Goal: Task Accomplishment & Management: Use online tool/utility

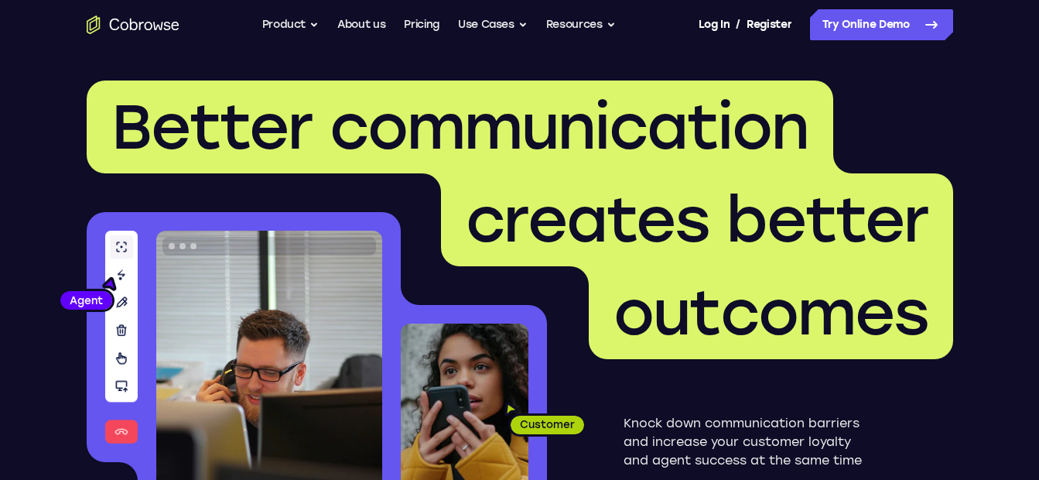
click at [925, 20] on icon at bounding box center [931, 24] width 19 height 19
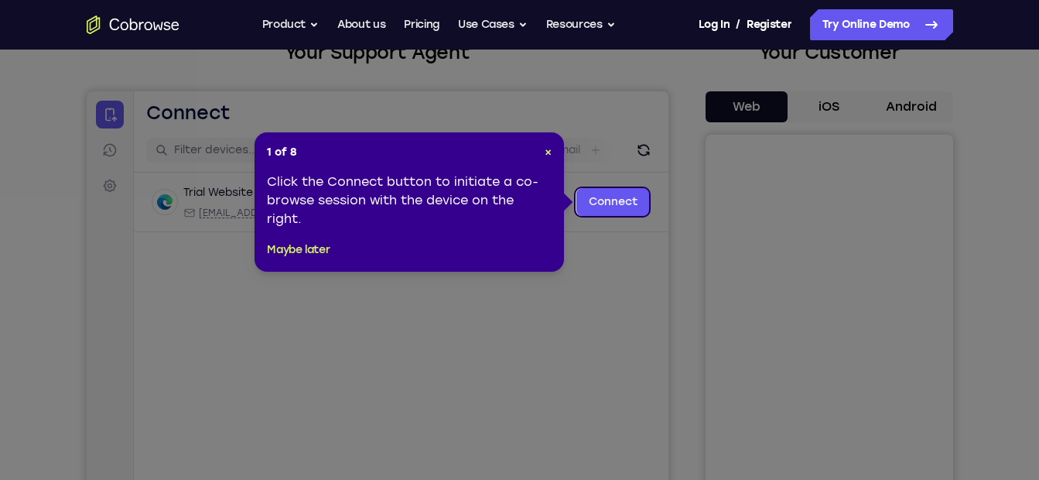
click at [591, 211] on link "Connect" at bounding box center [611, 202] width 73 height 28
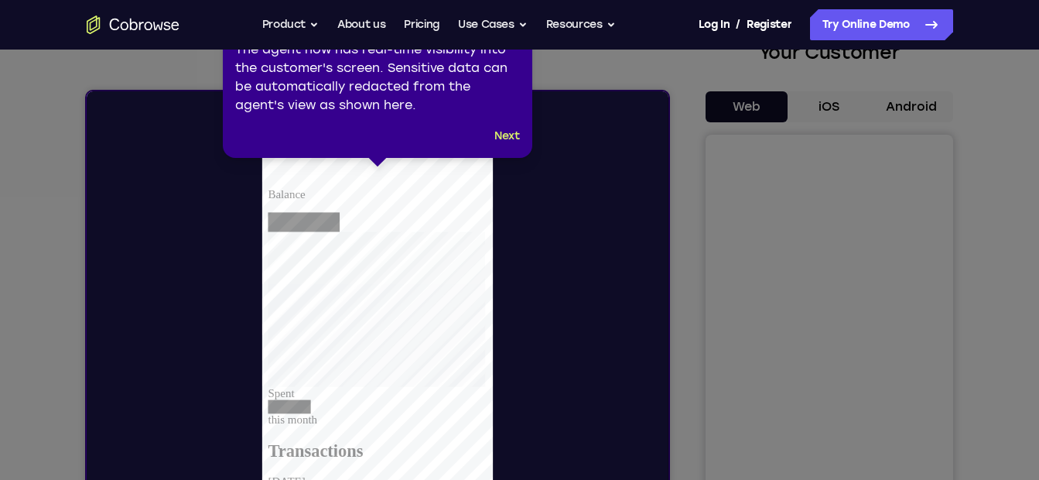
click at [510, 130] on button "Next" at bounding box center [507, 136] width 26 height 19
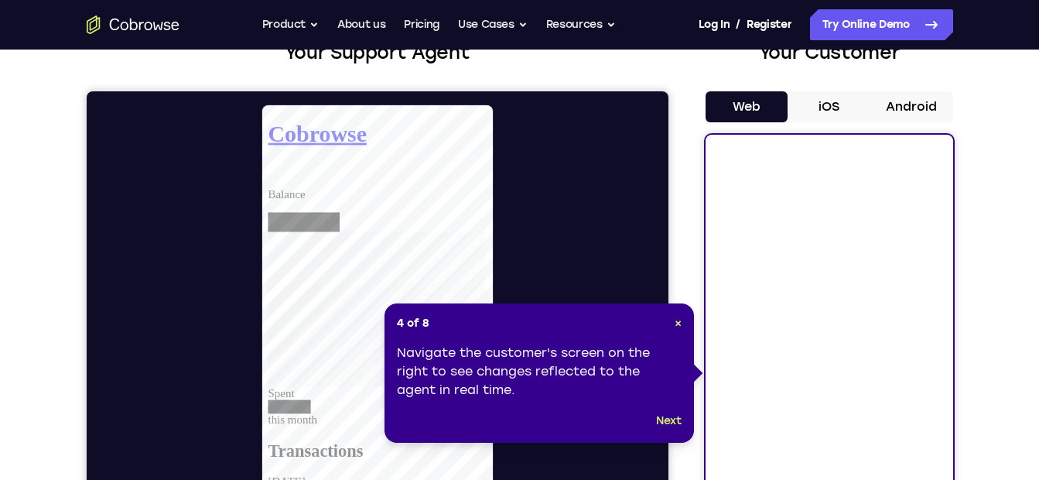
click at [673, 425] on button "Next" at bounding box center [669, 420] width 26 height 19
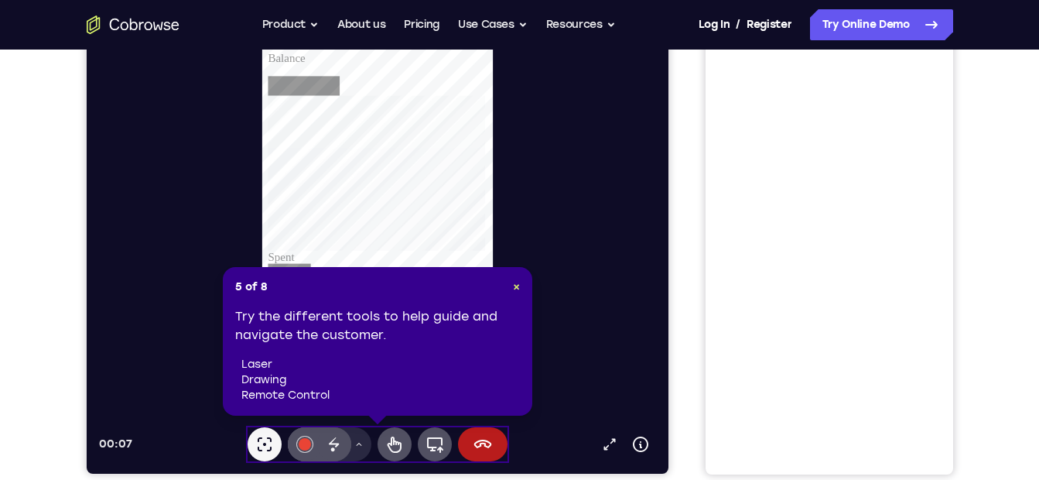
scroll to position [250, 0]
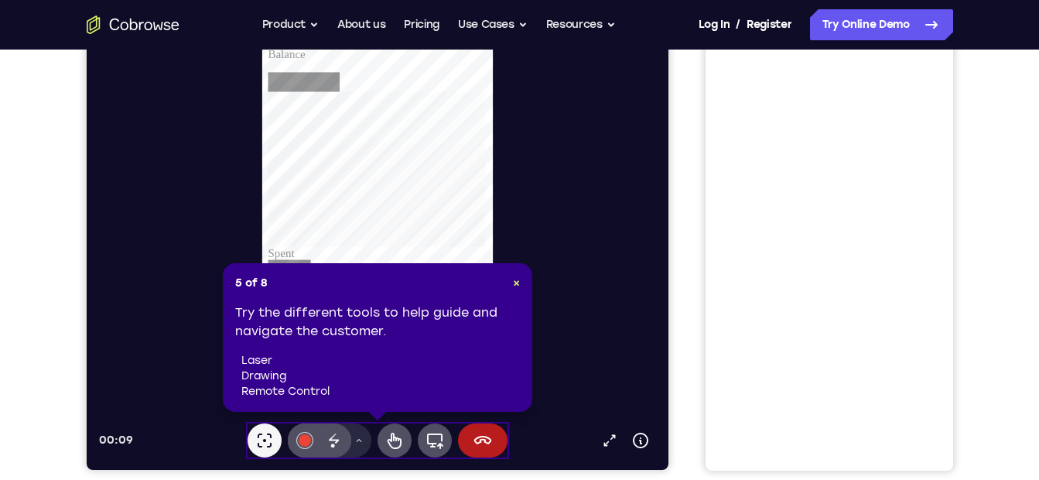
click at [503, 415] on div "00:09 Open in a new tab Device info Expand toolbar Laser pointer #e94435 Disapp…" at bounding box center [382, 210] width 569 height 493
drag, startPoint x: 514, startPoint y: 282, endPoint x: 482, endPoint y: 408, distance: 130.2
click at [482, 408] on div "5 of 8 × Try the different tools to help guide and navigate the customer. laser…" at bounding box center [377, 337] width 309 height 148
click at [483, 452] on button "End session" at bounding box center [481, 440] width 49 height 34
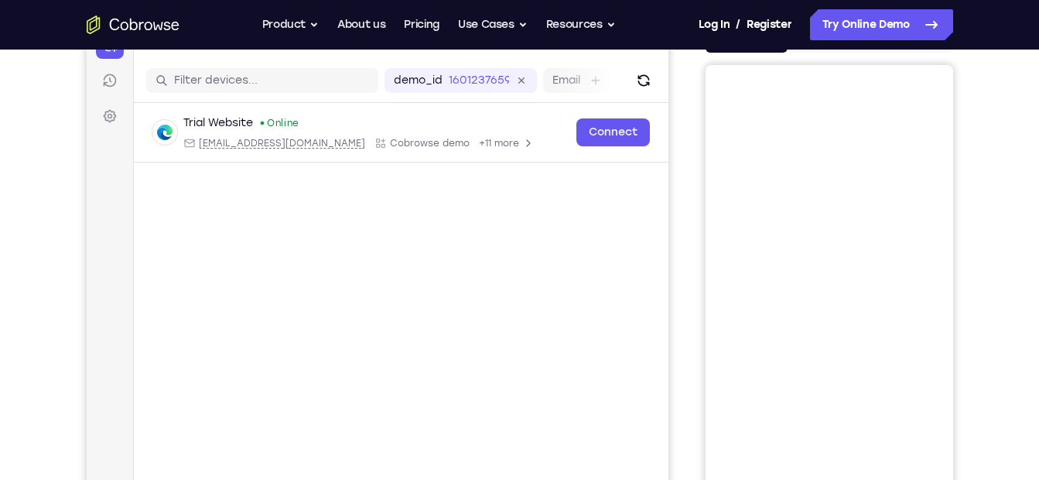
scroll to position [174, 0]
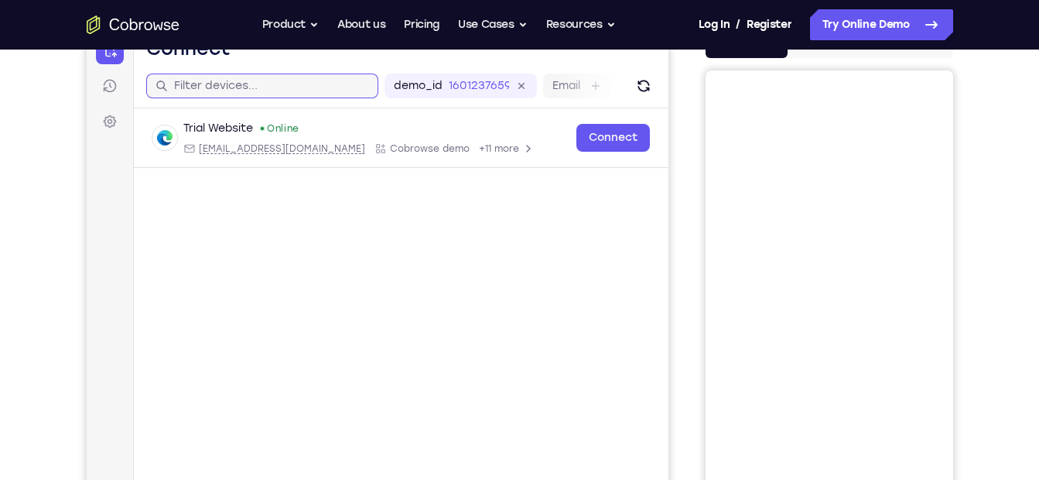
click at [278, 89] on input "text" at bounding box center [270, 85] width 195 height 15
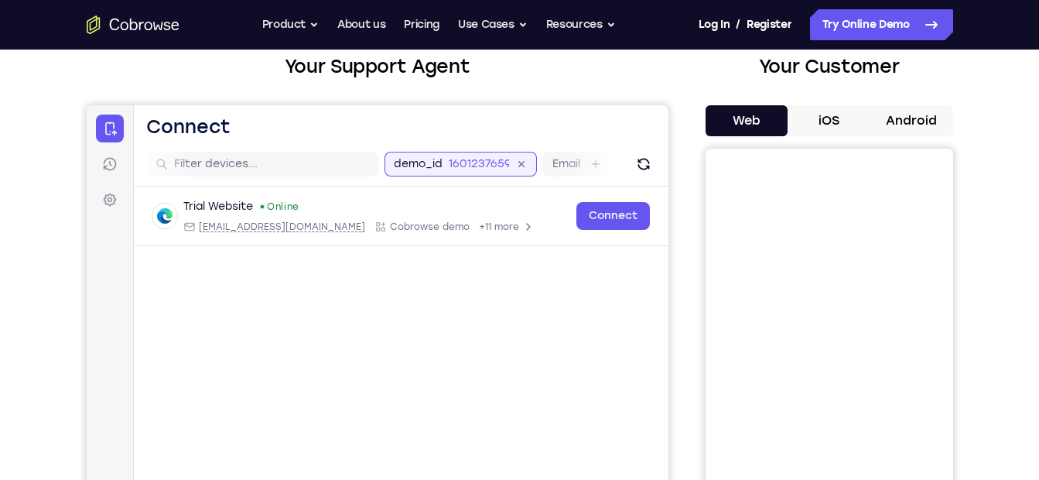
scroll to position [0, 78]
click at [479, 161] on div "demo_id 1601237659" at bounding box center [407, 164] width 152 height 25
click at [504, 164] on div "Email" at bounding box center [498, 164] width 68 height 25
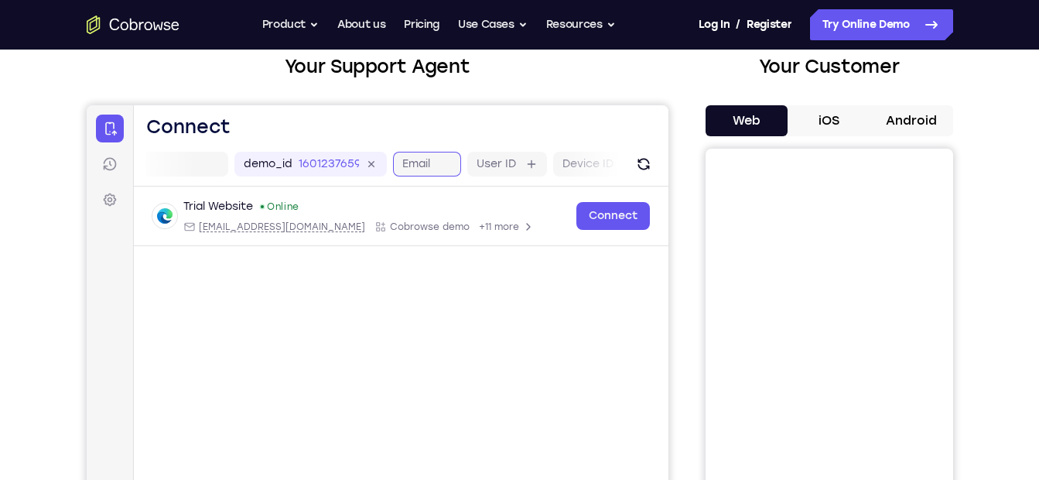
scroll to position [0, 195]
click at [296, 169] on div "demo_id 1601237659" at bounding box center [265, 164] width 152 height 25
click at [447, 164] on icon at bounding box center [443, 164] width 18 height 18
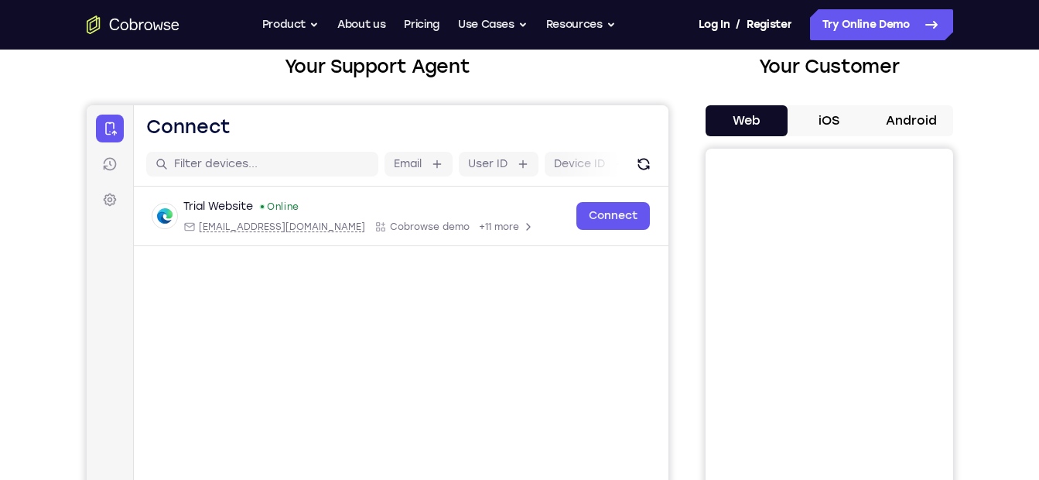
click at [110, 196] on icon at bounding box center [109, 199] width 13 height 13
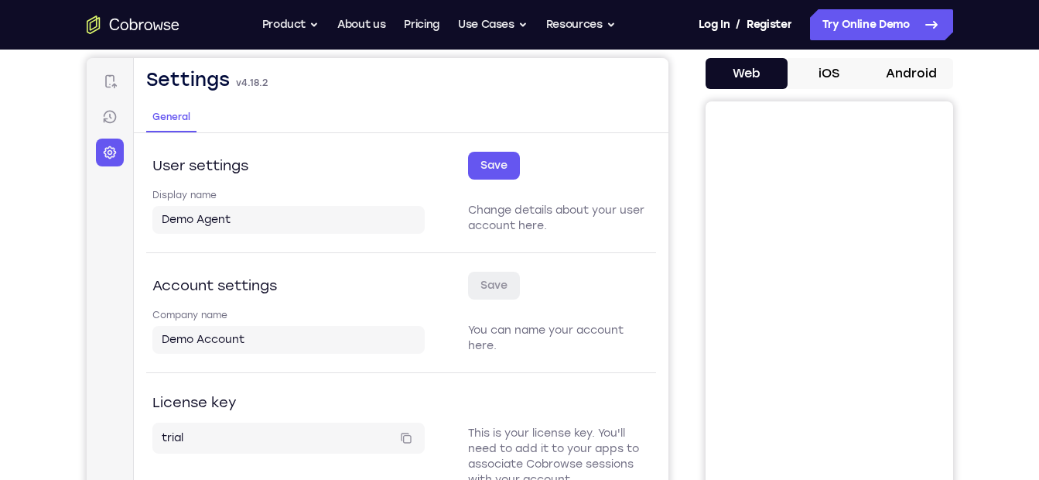
scroll to position [144, 0]
click at [110, 118] on icon at bounding box center [109, 115] width 2 height 5
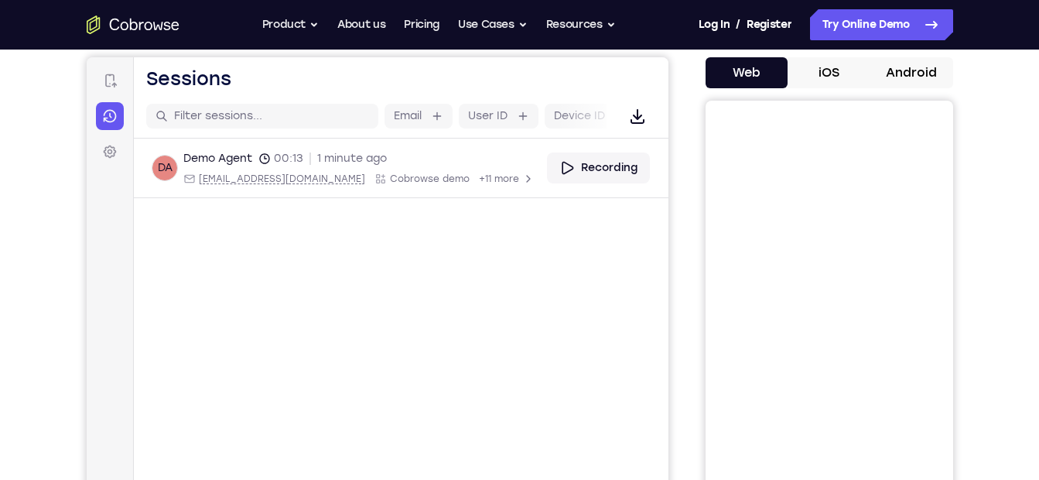
click at [109, 90] on link "Connect" at bounding box center [109, 81] width 28 height 28
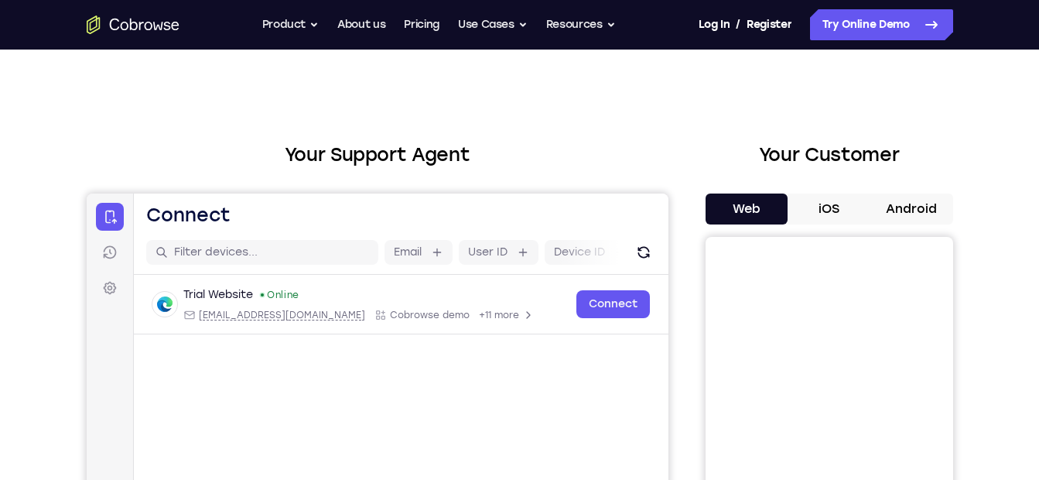
scroll to position [0, 0]
